Goal: Information Seeking & Learning: Learn about a topic

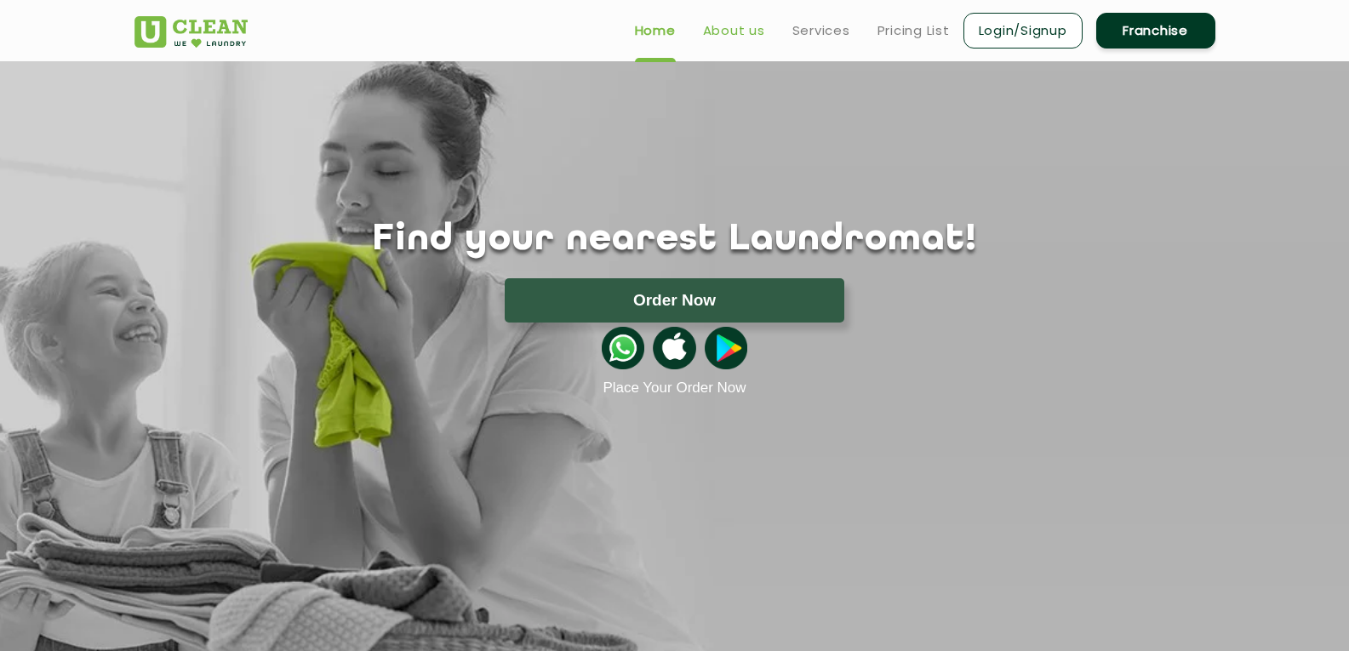
click at [759, 32] on link "About us" at bounding box center [734, 30] width 62 height 20
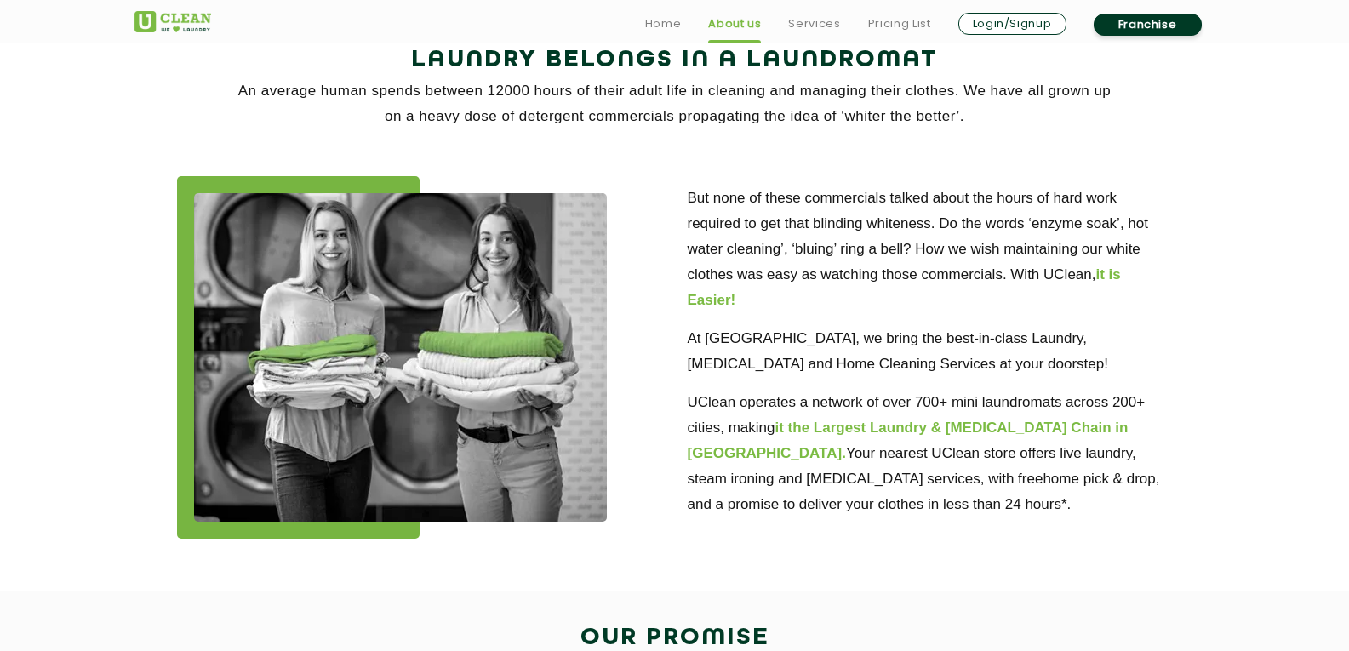
scroll to position [389, 0]
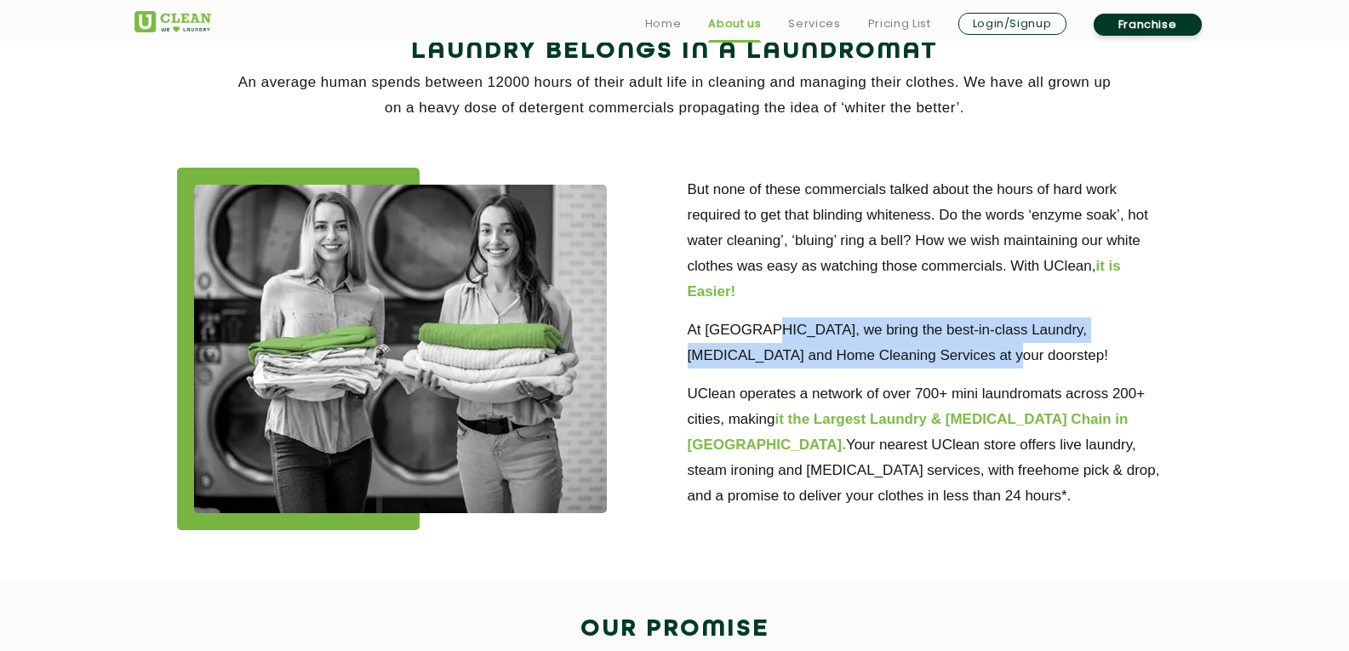
drag, startPoint x: 762, startPoint y: 323, endPoint x: 915, endPoint y: 363, distance: 158.3
click at [915, 363] on p "At [GEOGRAPHIC_DATA], we bring the best-in-class Laundry, [MEDICAL_DATA] and Ho…" at bounding box center [930, 342] width 485 height 51
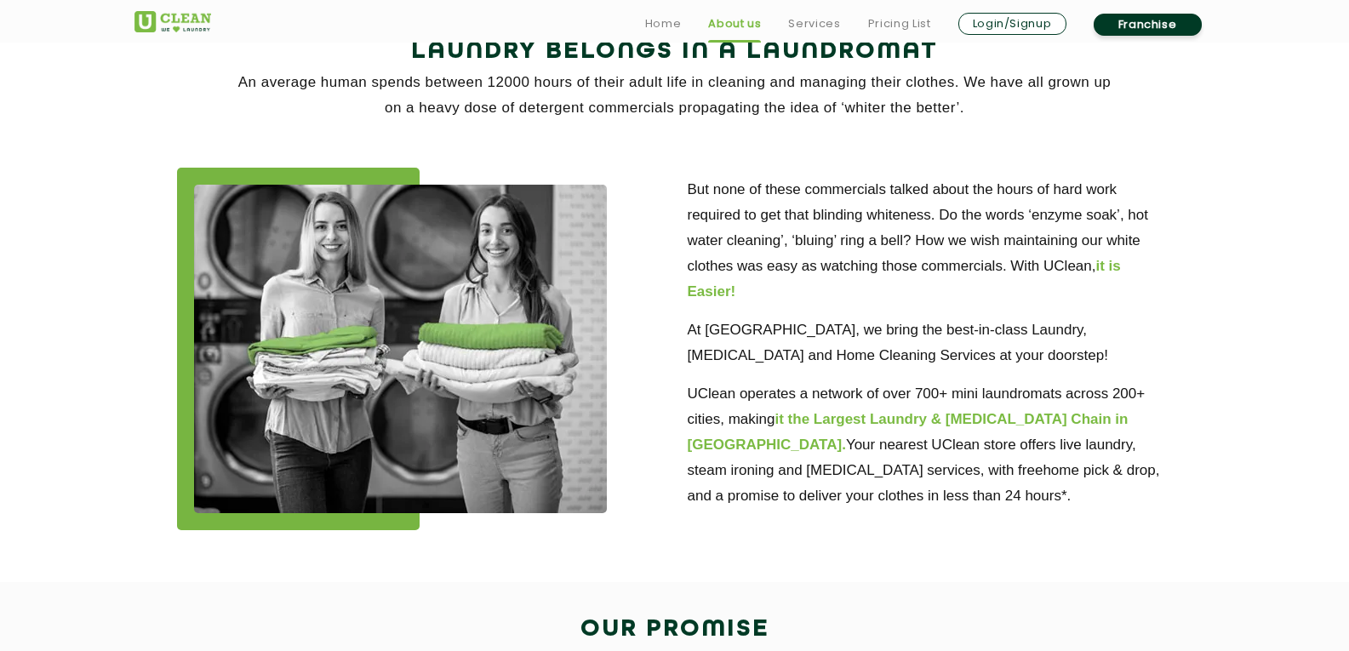
click at [679, 323] on div "But none of these commercials talked about the hours of hard work required to g…" at bounding box center [930, 345] width 511 height 354
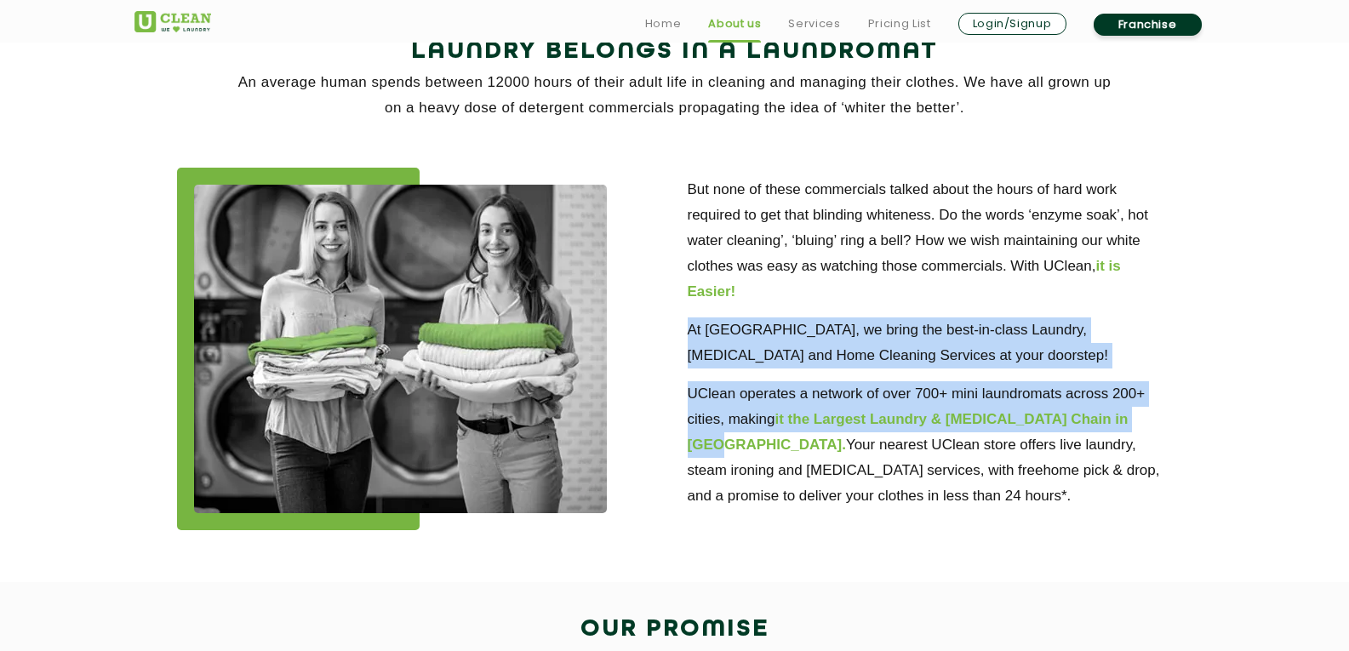
drag, startPoint x: 679, startPoint y: 323, endPoint x: 1140, endPoint y: 418, distance: 470.0
click at [1140, 418] on div "But none of these commercials talked about the hours of hard work required to g…" at bounding box center [930, 345] width 511 height 354
copy div "At [GEOGRAPHIC_DATA], we bring the best-in-class Laundry, [MEDICAL_DATA] and Ho…"
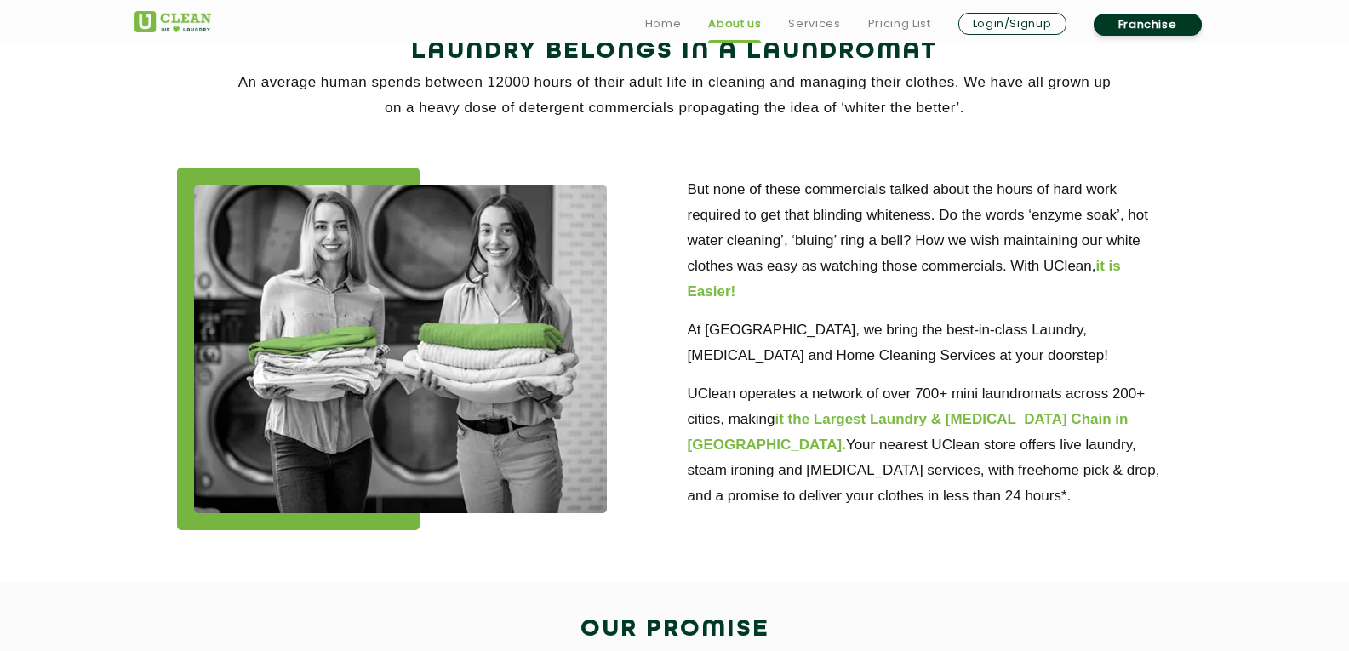
click at [1232, 346] on section "Laundry Belongs in a Laundromat An average human spends between 12000 hours of …" at bounding box center [674, 293] width 1349 height 578
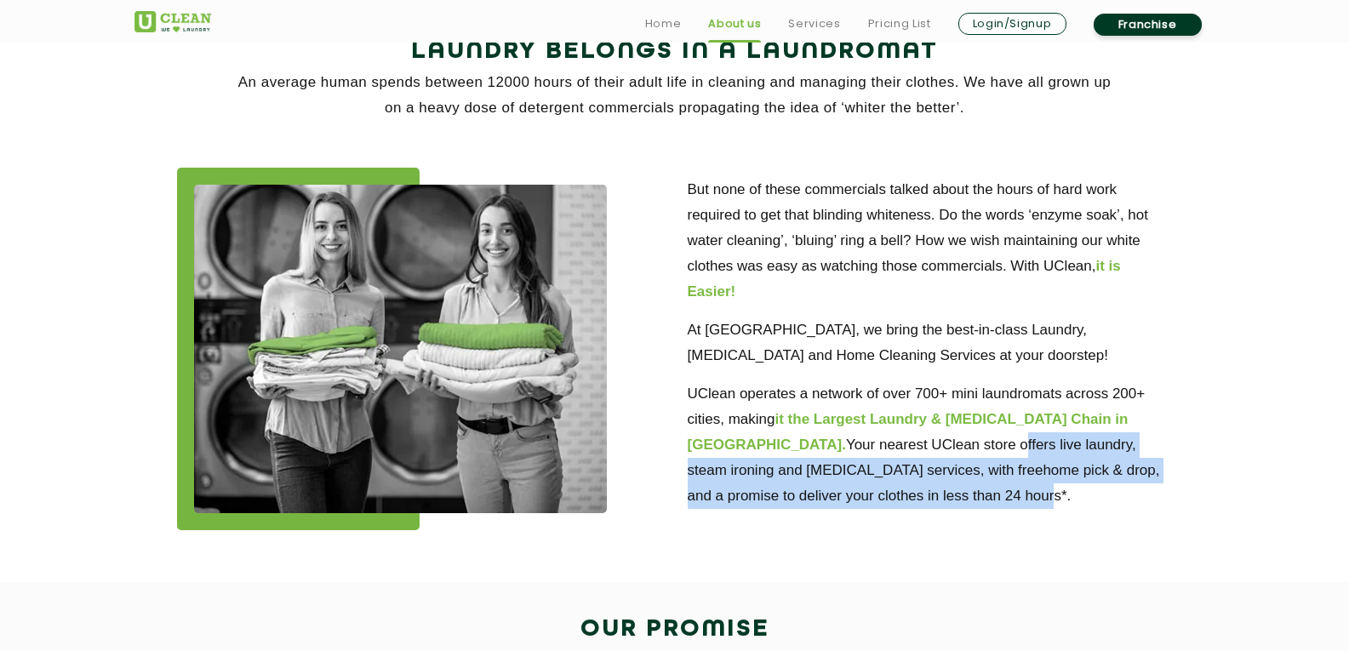
drag, startPoint x: 861, startPoint y: 444, endPoint x: 871, endPoint y: 495, distance: 52.1
click at [871, 495] on p "UClean operates a network of over 700+ mini laundromats across 200+ cities, mak…" at bounding box center [930, 445] width 485 height 128
copy p "offers live laundry, steam ironing and [MEDICAL_DATA] services, with freehome p…"
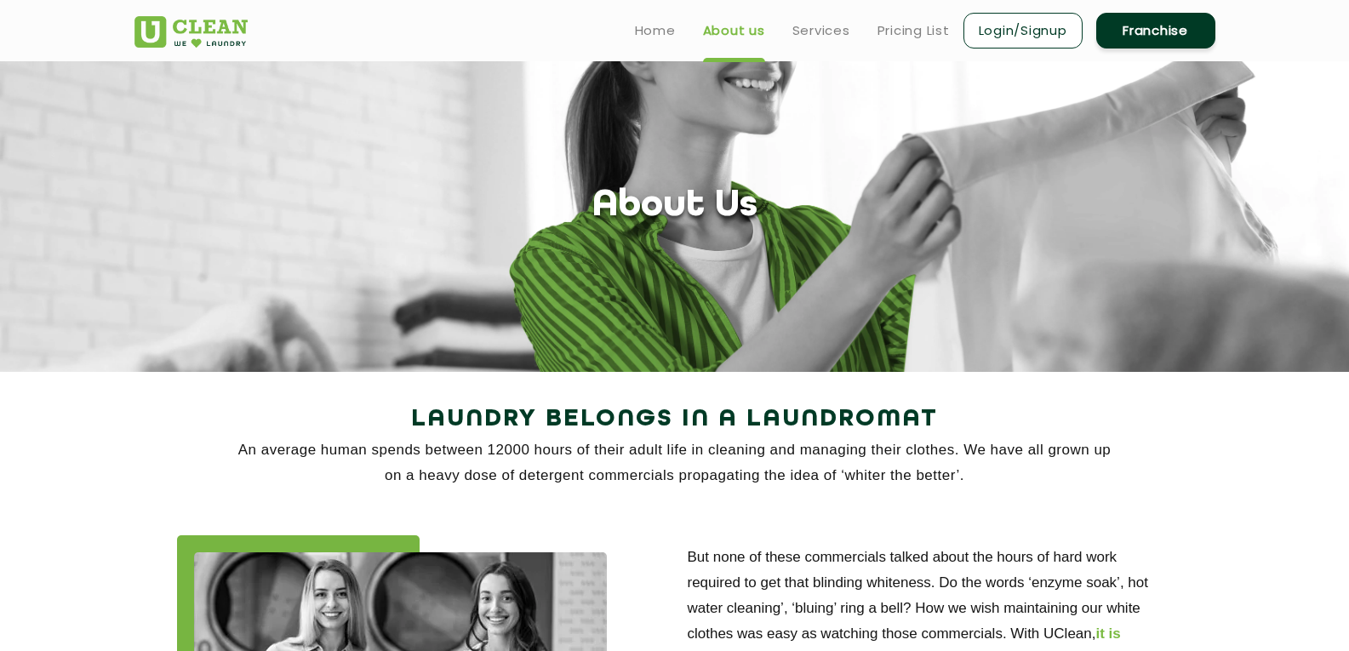
scroll to position [0, 0]
